Goal: Task Accomplishment & Management: Manage account settings

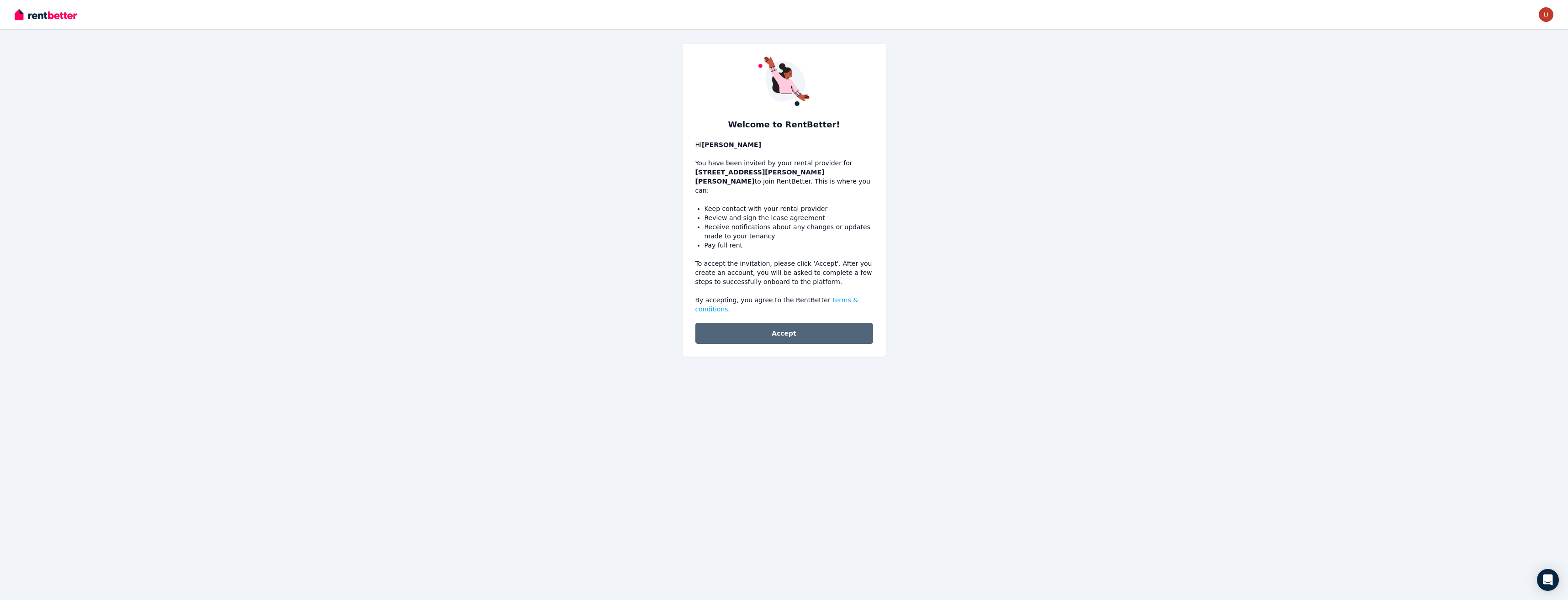
click at [788, 323] on button "Accept" at bounding box center [784, 333] width 178 height 21
